Goal: Task Accomplishment & Management: Complete application form

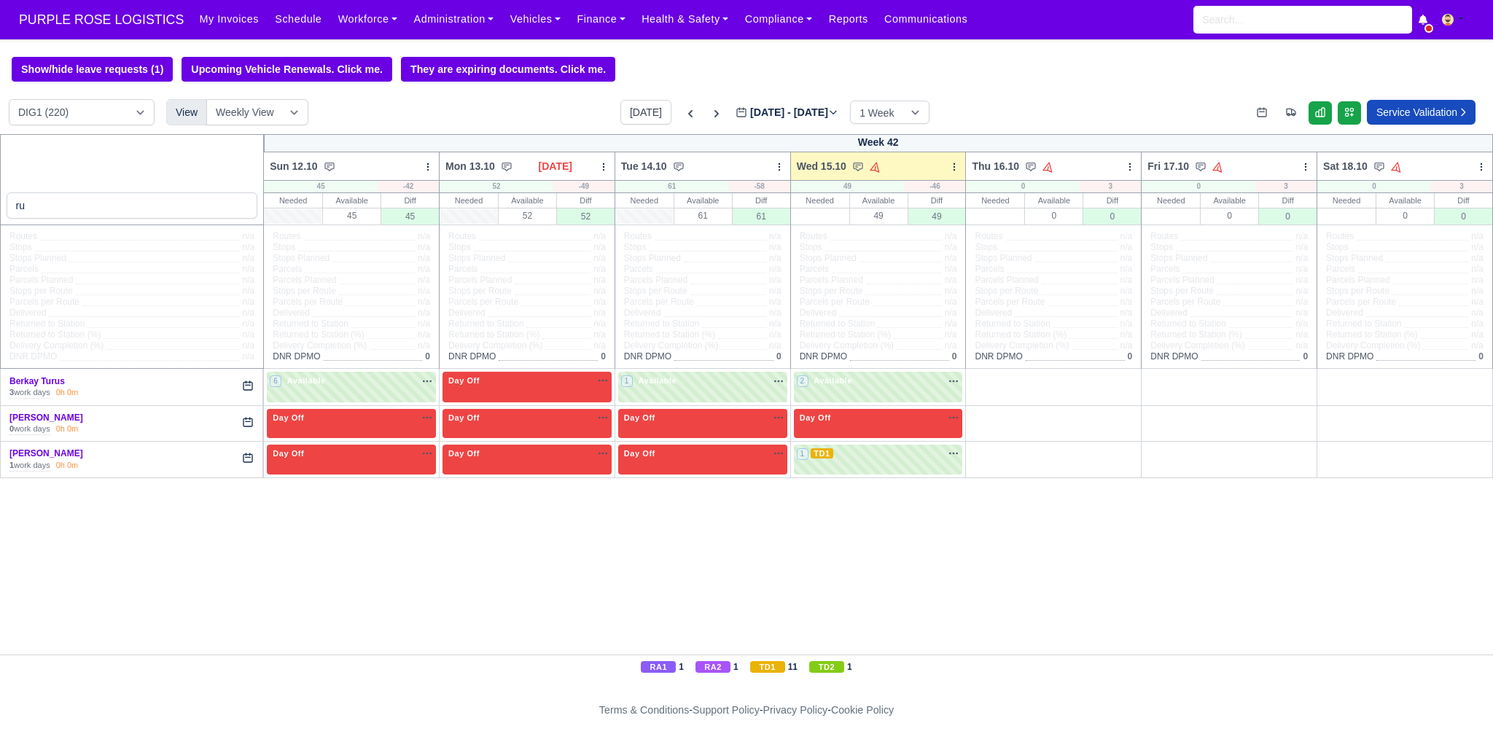
select select "1"
click at [87, 208] on input "ru" at bounding box center [132, 205] width 251 height 26
type input "kev"
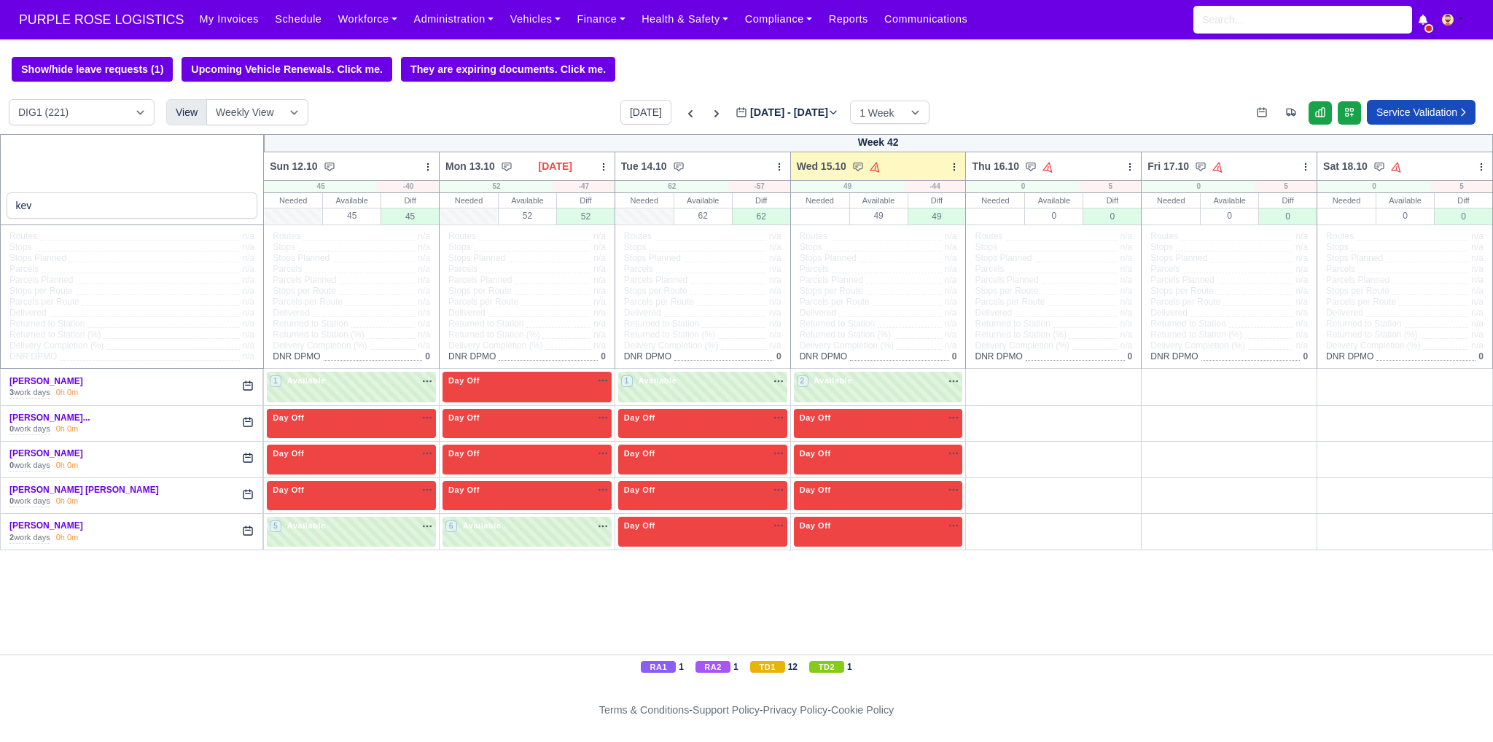
select select "1"
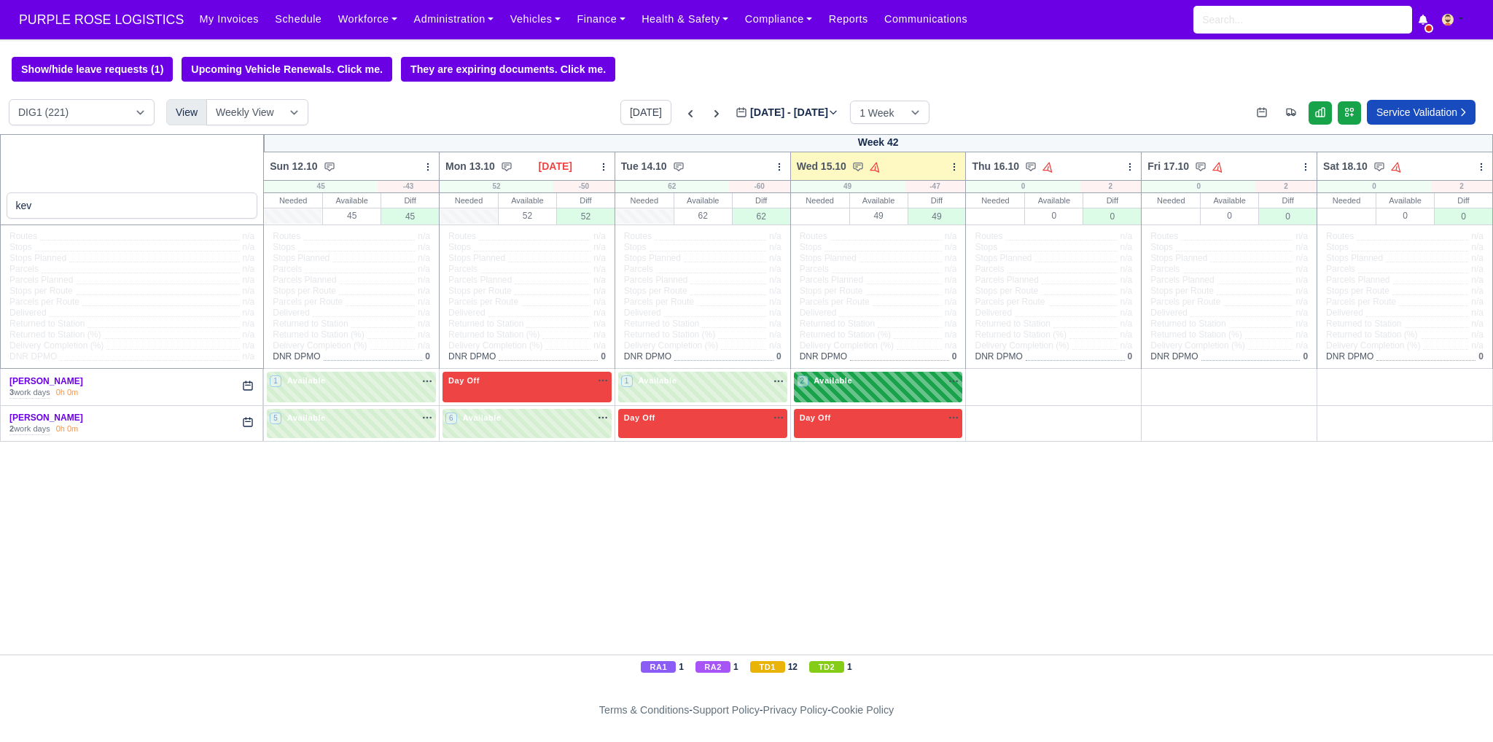
type input "kev"
click at [893, 388] on div "2 Available na" at bounding box center [878, 382] width 163 height 15
select select "1"
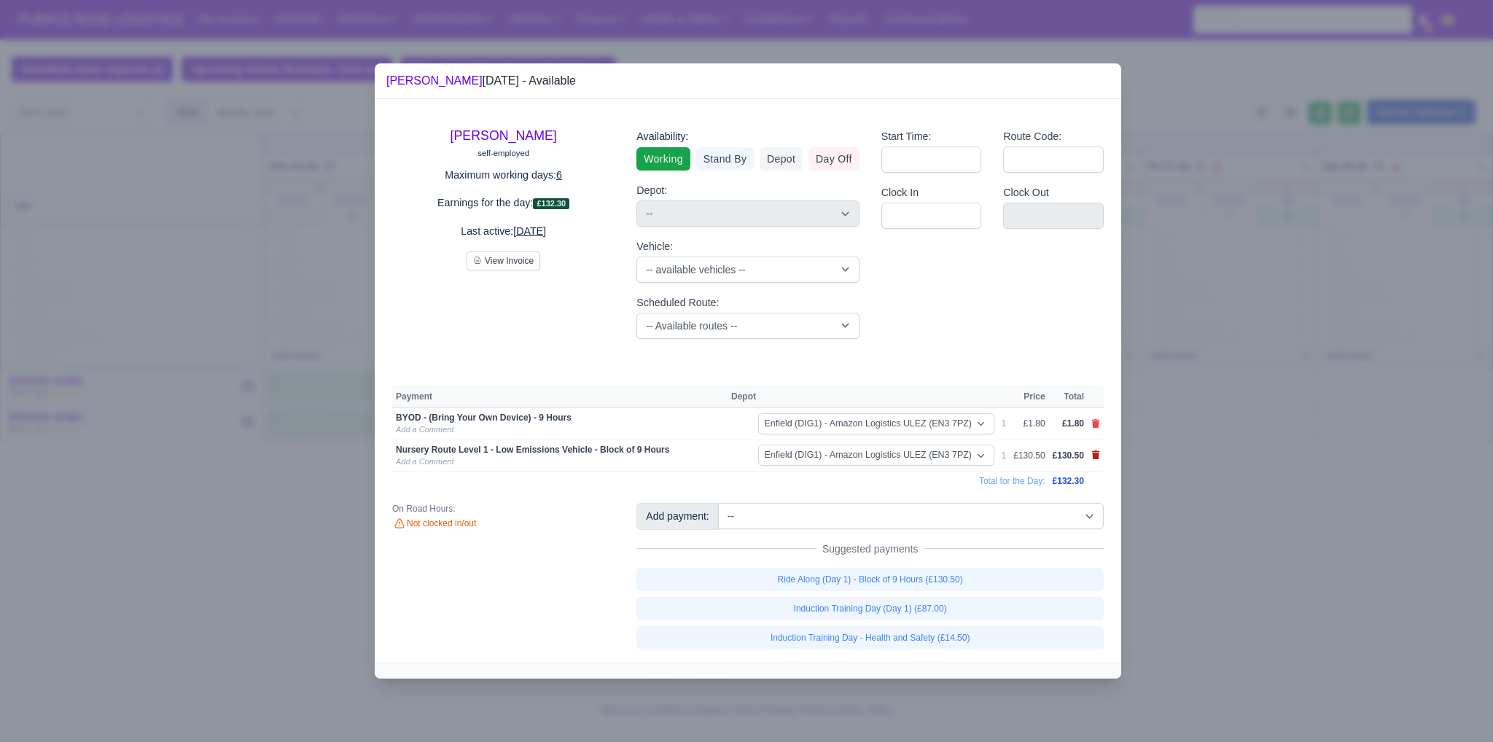
click at [1093, 455] on icon at bounding box center [1096, 454] width 8 height 9
select select
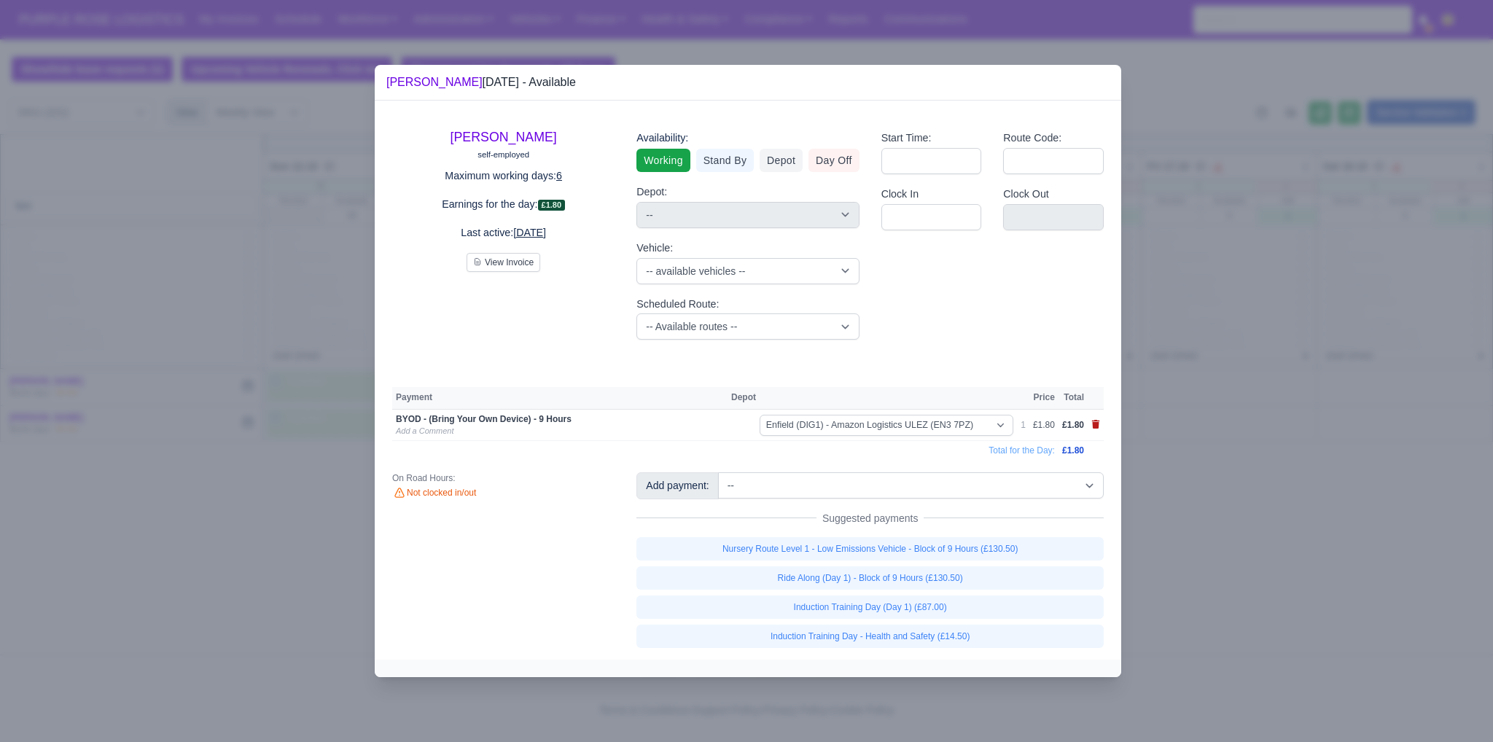
click at [1093, 429] on icon at bounding box center [1096, 424] width 8 height 9
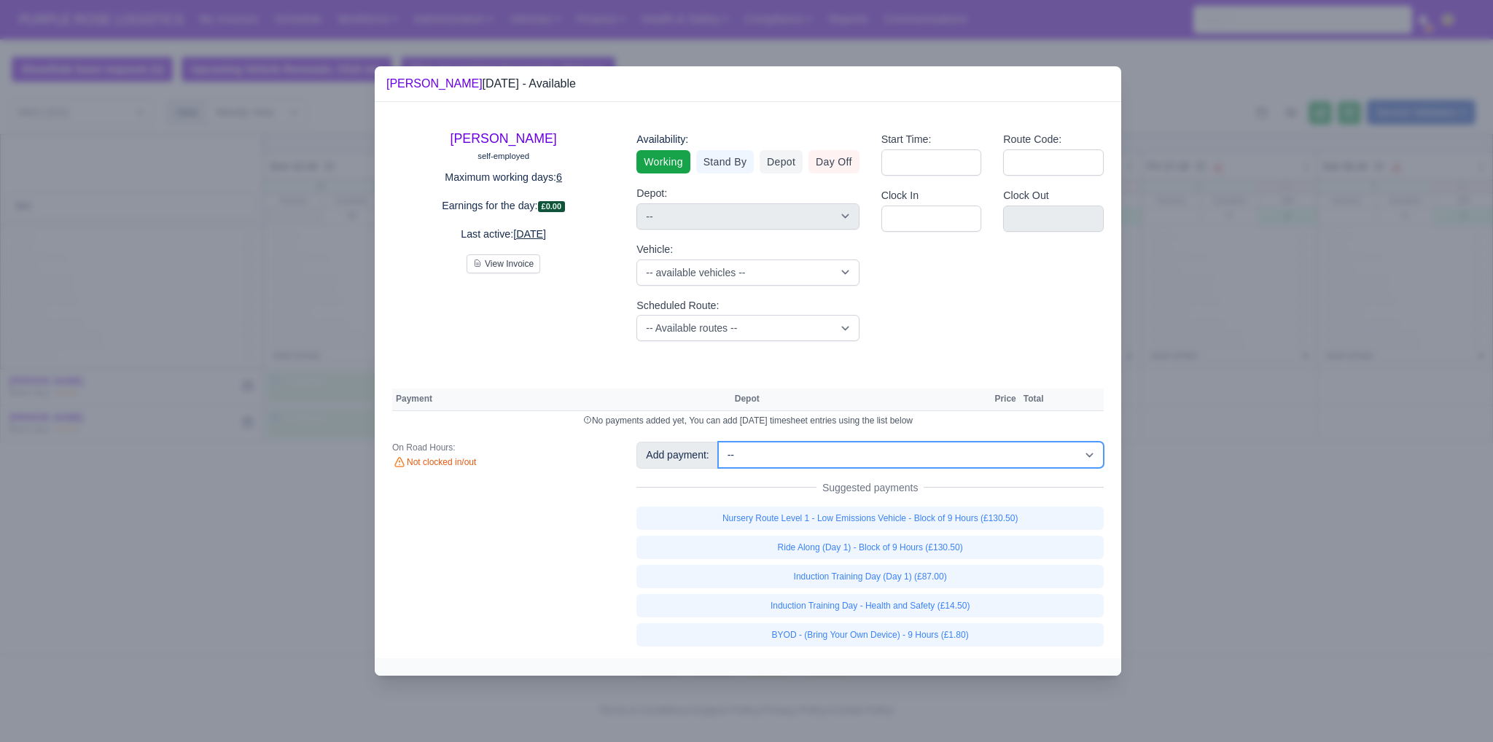
click at [994, 467] on select "-- Additional Hour Support (£14.50) Additional Hour Support (Walkers) (£13.50) …" at bounding box center [911, 455] width 386 height 26
select select "65"
click at [718, 442] on select "-- Additional Hour Support (£14.50) Additional Hour Support (Walkers) (£13.50) …" at bounding box center [911, 455] width 386 height 26
select select "1"
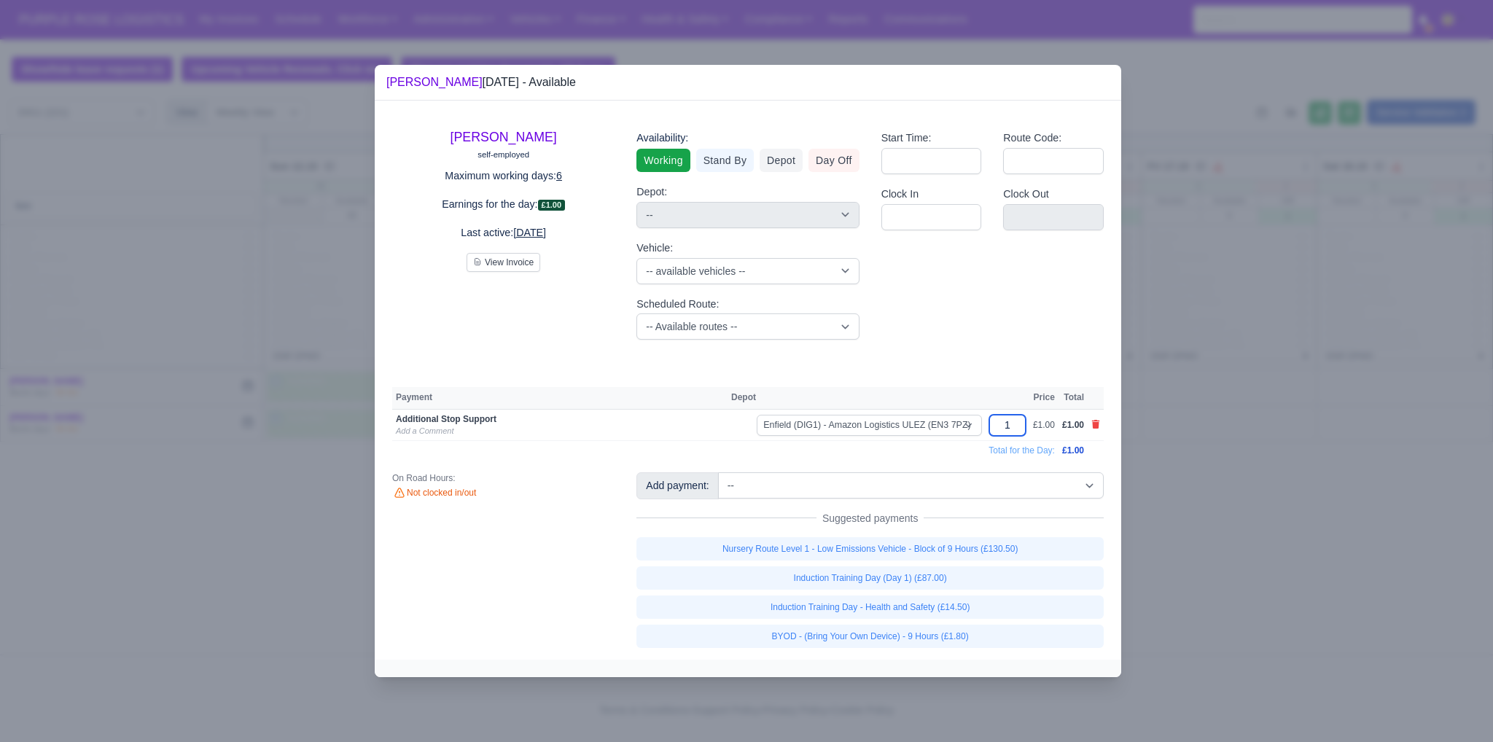
drag, startPoint x: 1020, startPoint y: 423, endPoint x: 991, endPoint y: 425, distance: 30.0
click at [991, 425] on td "1" at bounding box center [1007, 425] width 44 height 32
type input "25"
click at [1048, 330] on div "Start Time: Route Code: Clock In Clock Out" at bounding box center [992, 234] width 244 height 233
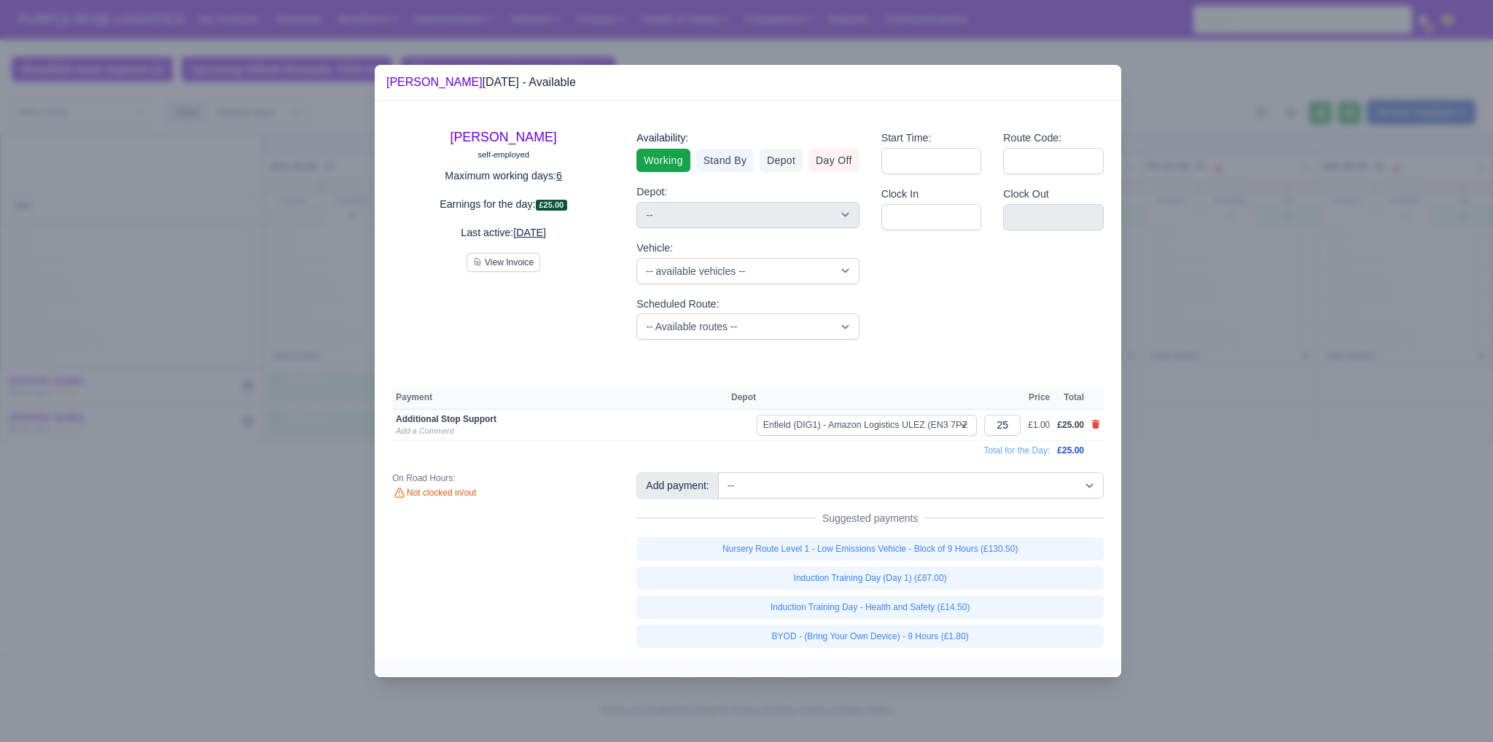
click at [1204, 331] on div at bounding box center [746, 371] width 1493 height 742
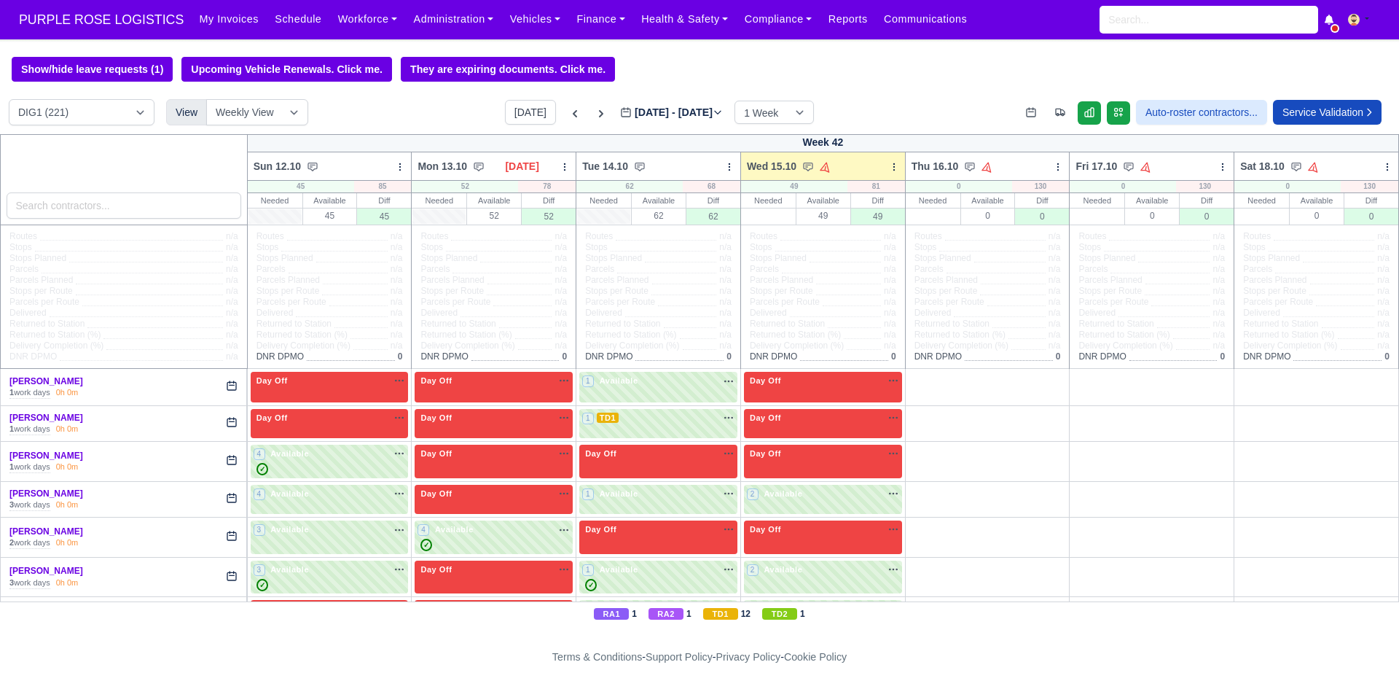
select select "1"
